Goal: Transaction & Acquisition: Purchase product/service

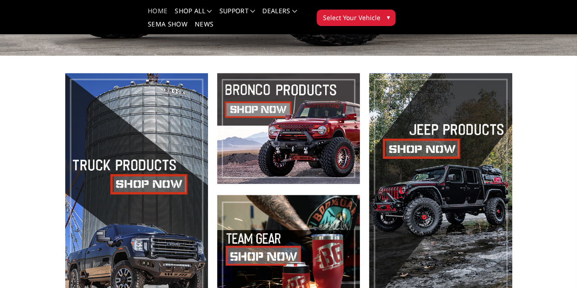
scroll to position [316, 0]
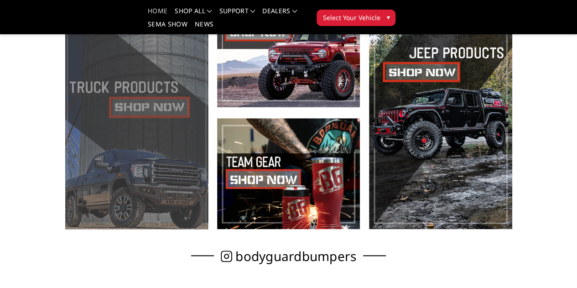
click at [87, 132] on span at bounding box center [136, 112] width 143 height 233
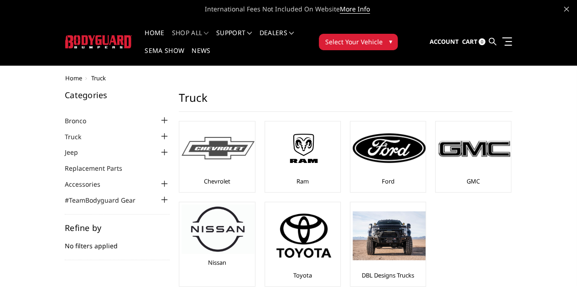
click at [182, 158] on div "Chevrolet" at bounding box center [217, 157] width 71 height 66
click at [182, 137] on img at bounding box center [218, 148] width 73 height 22
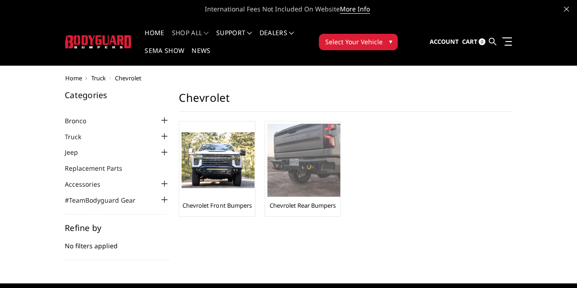
click at [267, 129] on img at bounding box center [303, 160] width 73 height 73
